Goal: Information Seeking & Learning: Learn about a topic

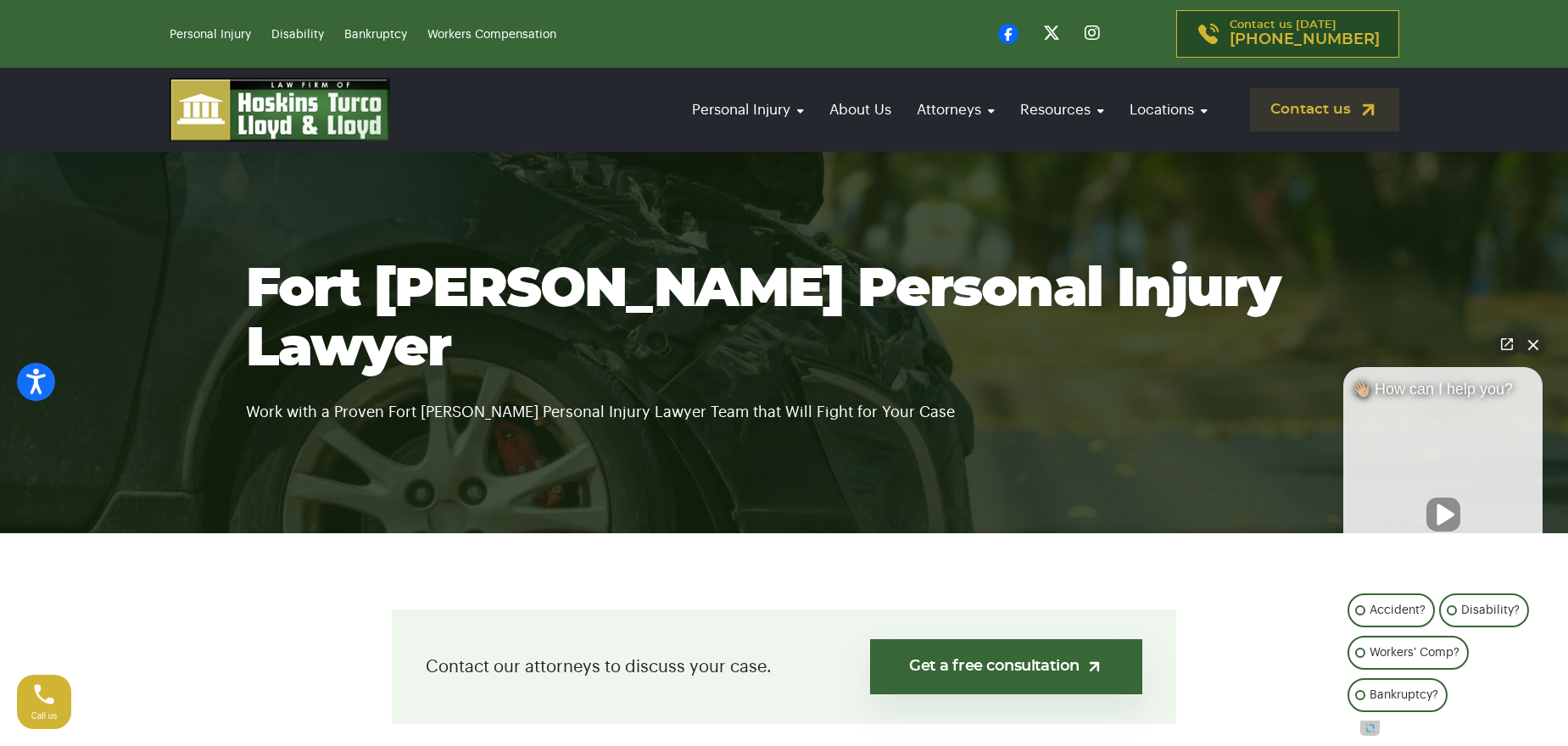
click at [1443, 514] on button "Unmute video" at bounding box center [1444, 515] width 34 height 34
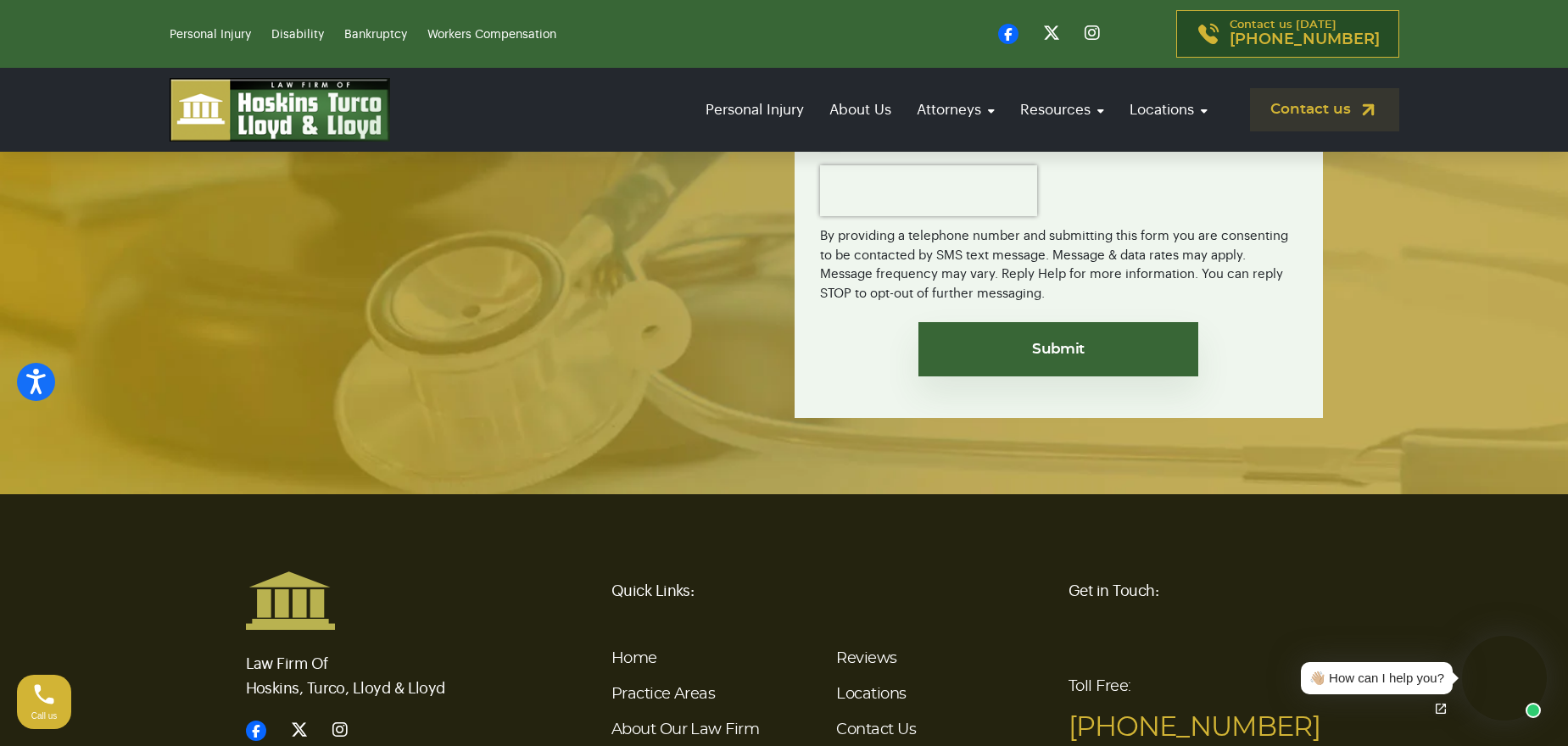
scroll to position [11307, 0]
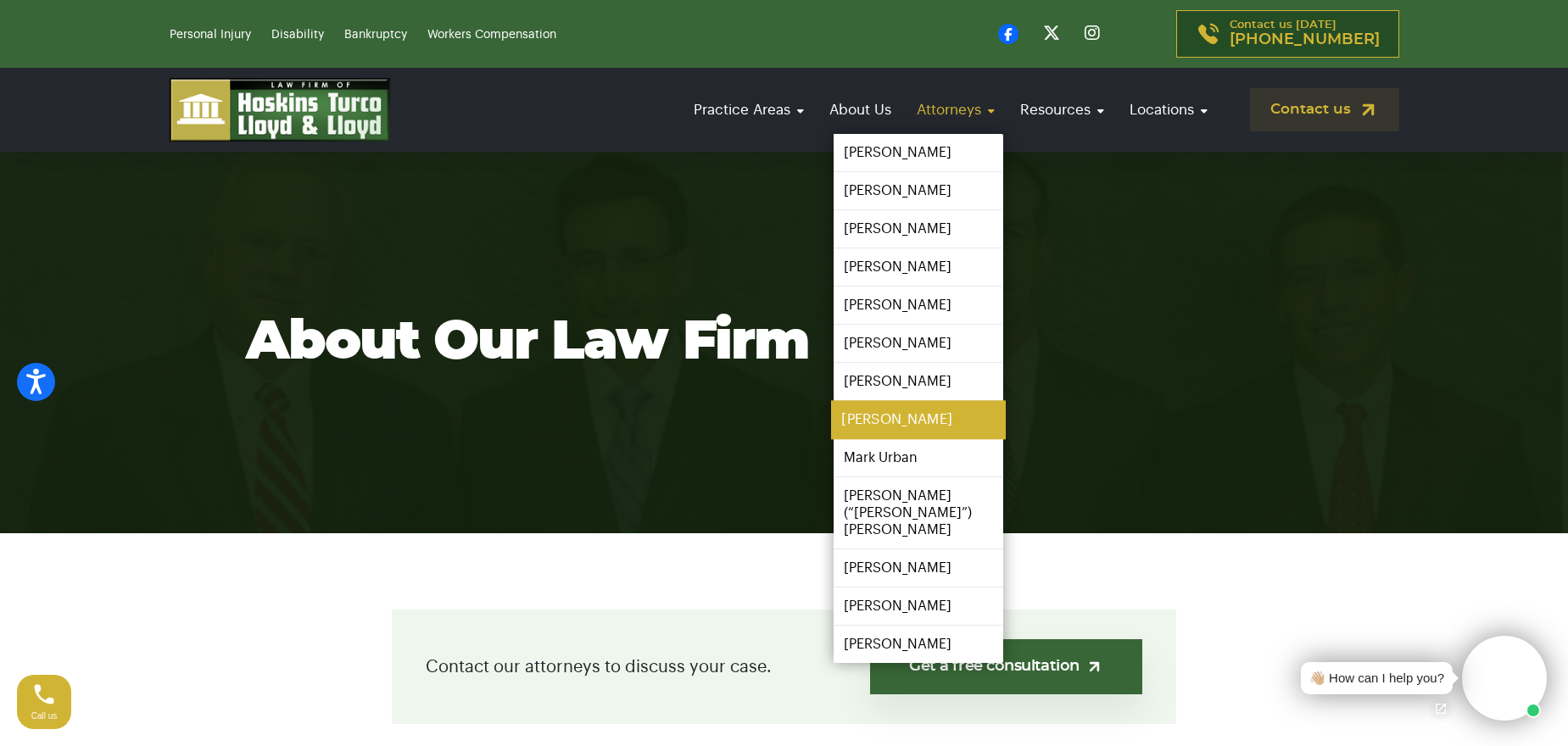
click at [910, 420] on link "[PERSON_NAME]" at bounding box center [919, 420] width 175 height 39
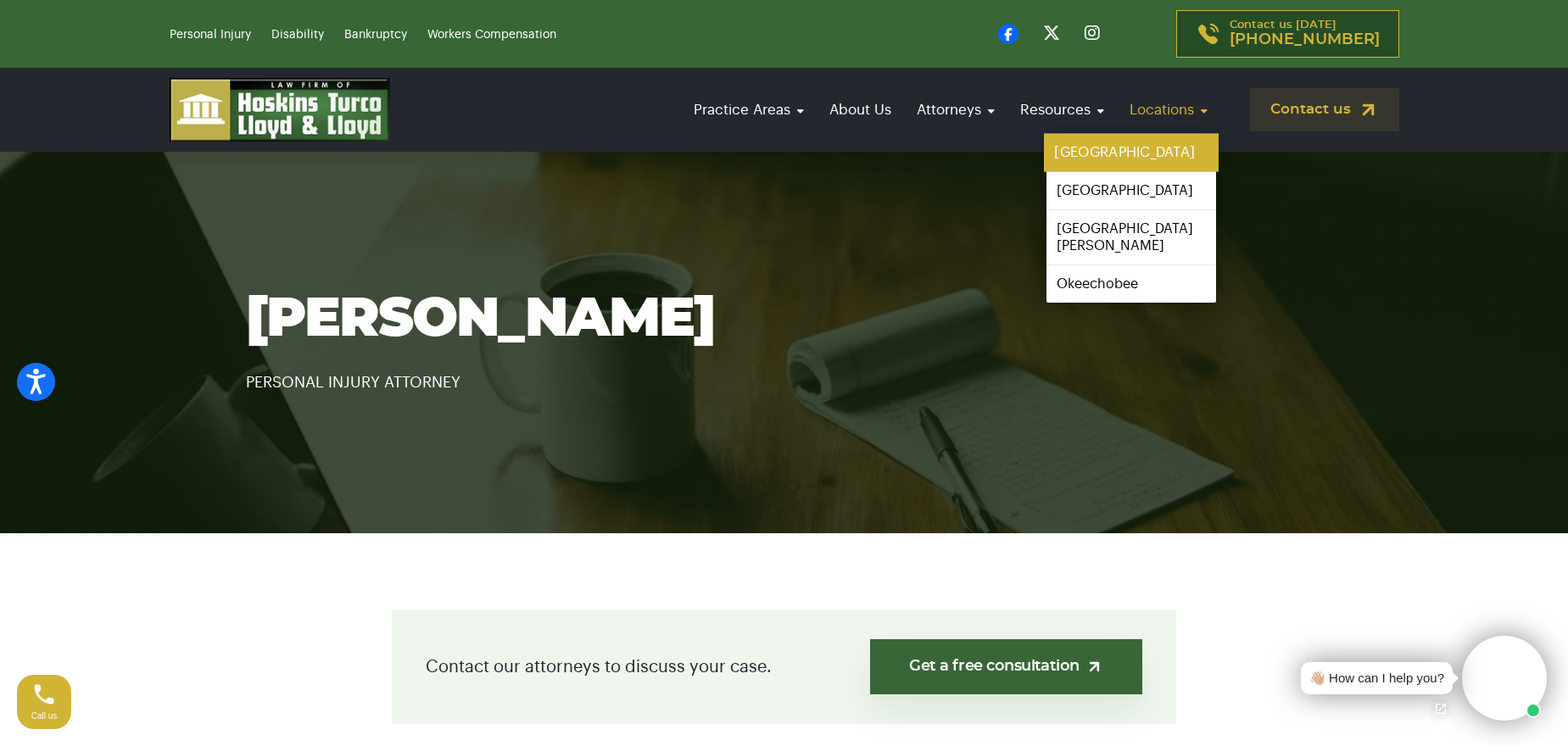
click at [1108, 155] on link "[GEOGRAPHIC_DATA]" at bounding box center [1132, 152] width 175 height 39
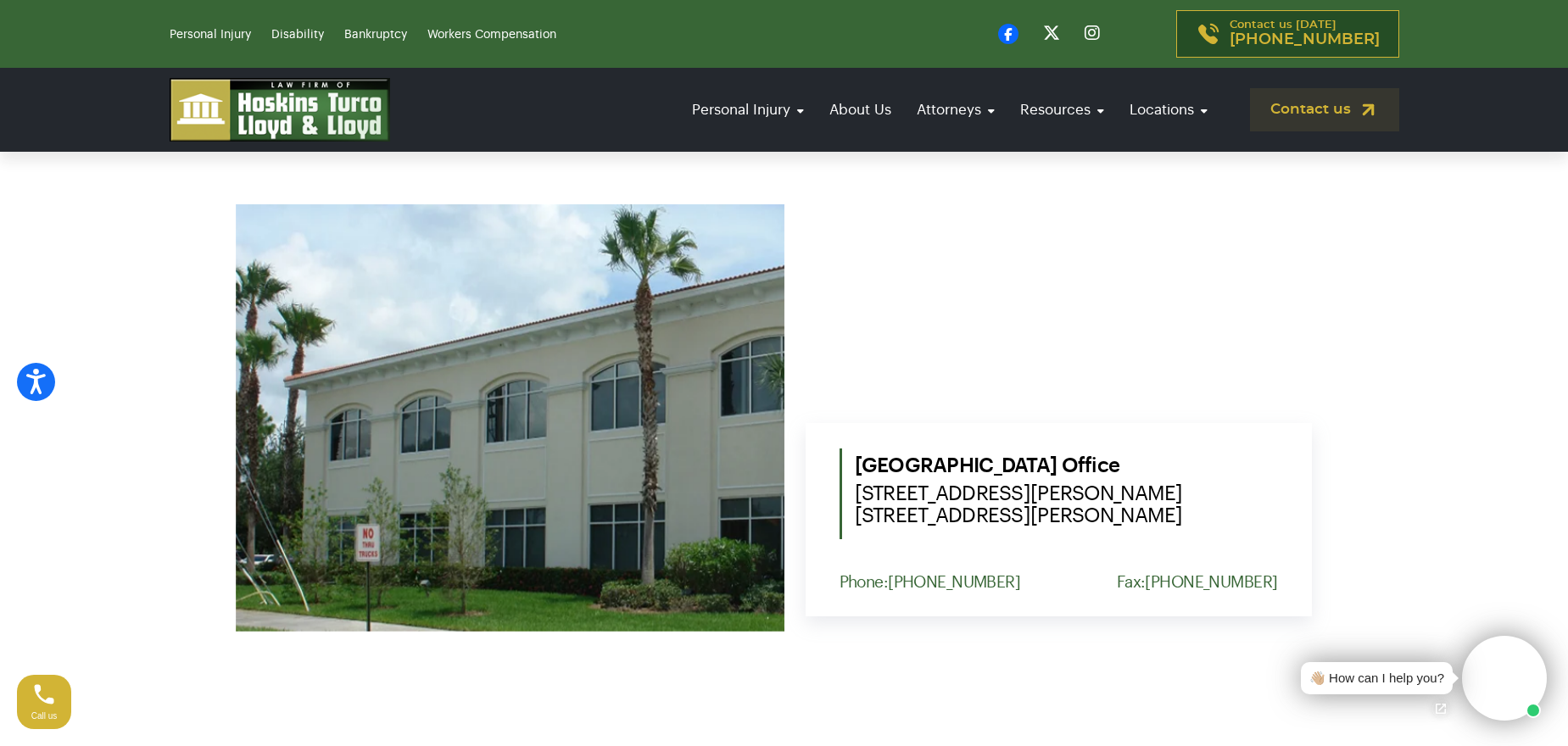
scroll to position [678, 0]
